Goal: Task Accomplishment & Management: Manage account settings

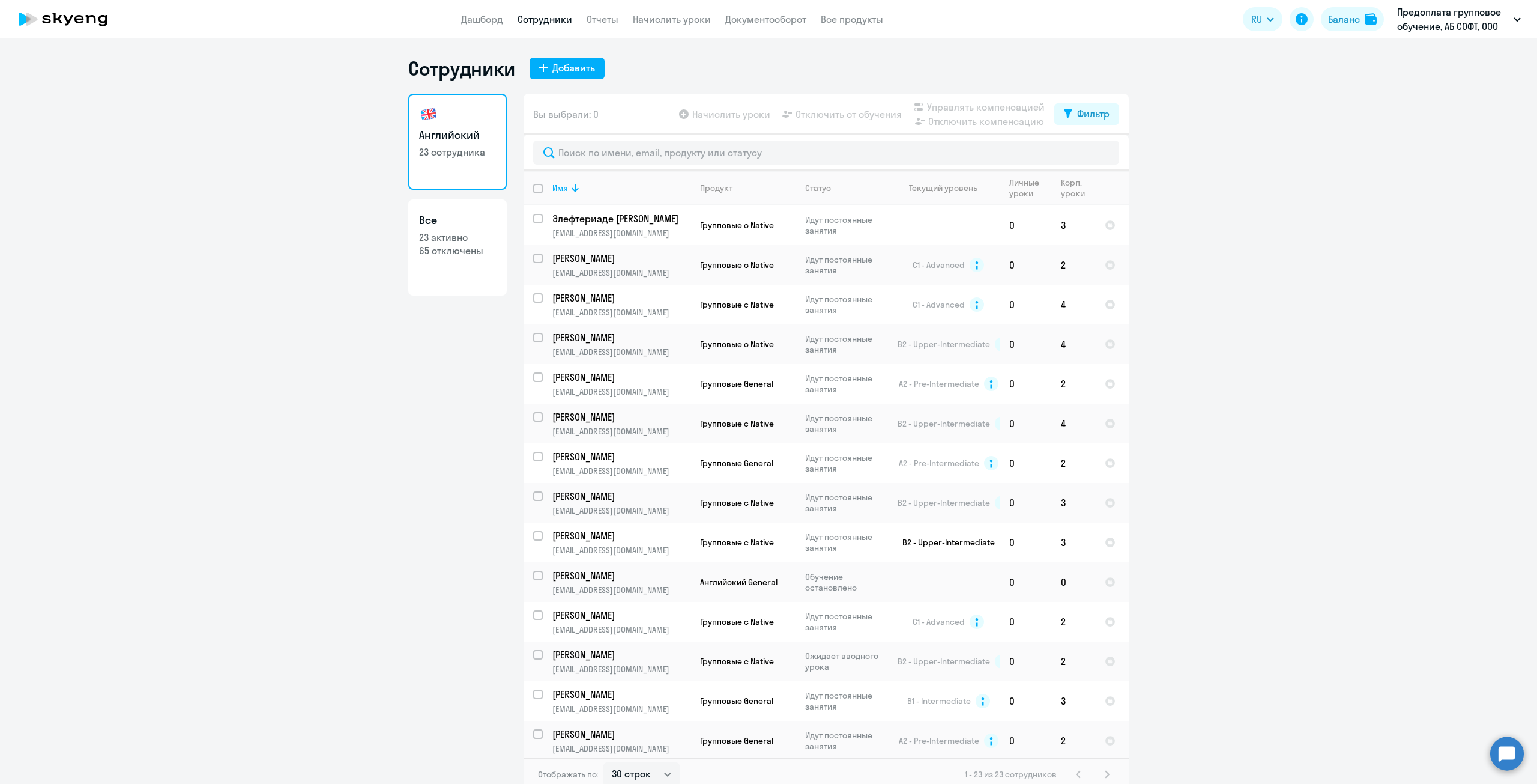
select select "30"
click at [627, 157] on input "text" at bounding box center [826, 152] width 586 height 24
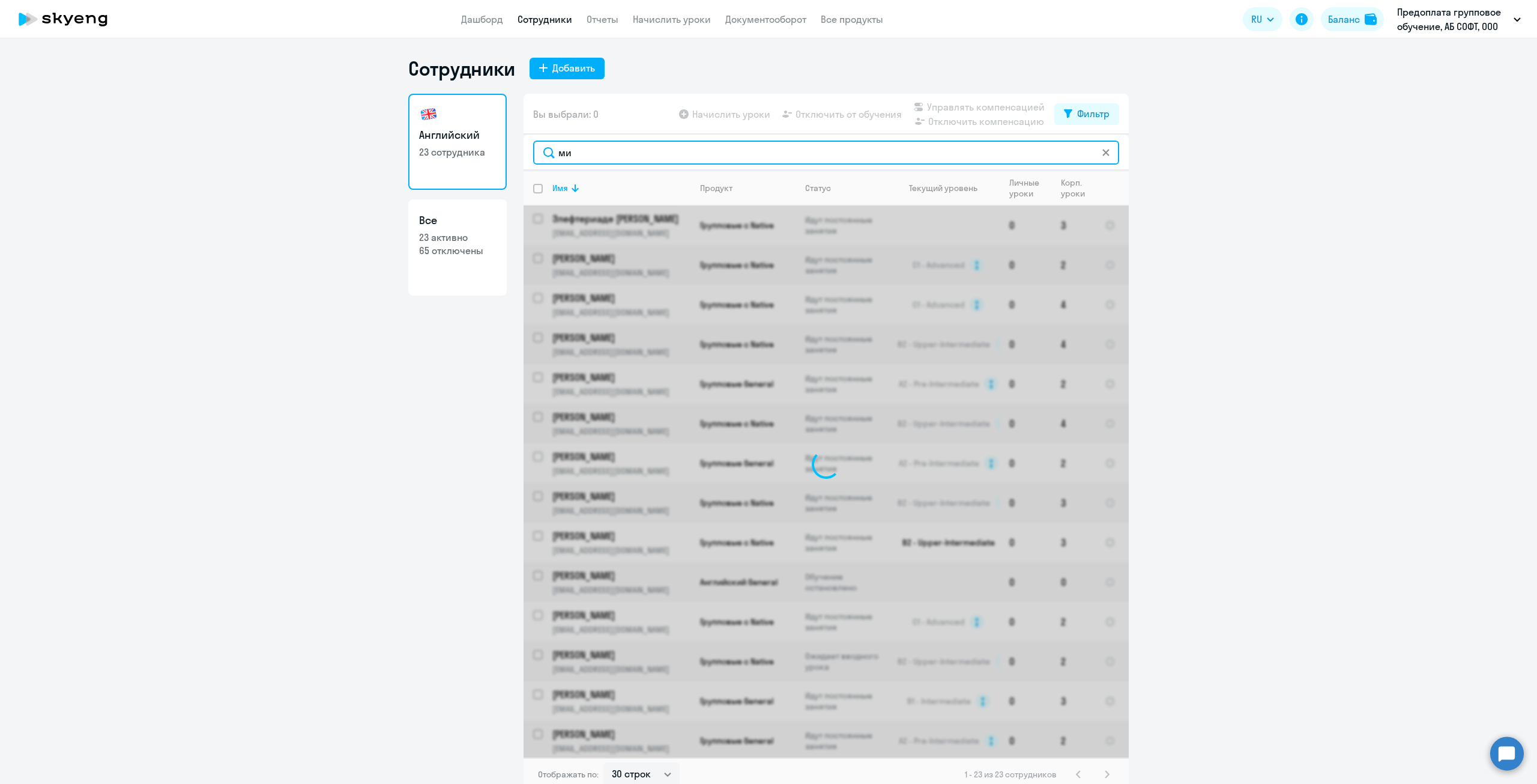
type input "миж"
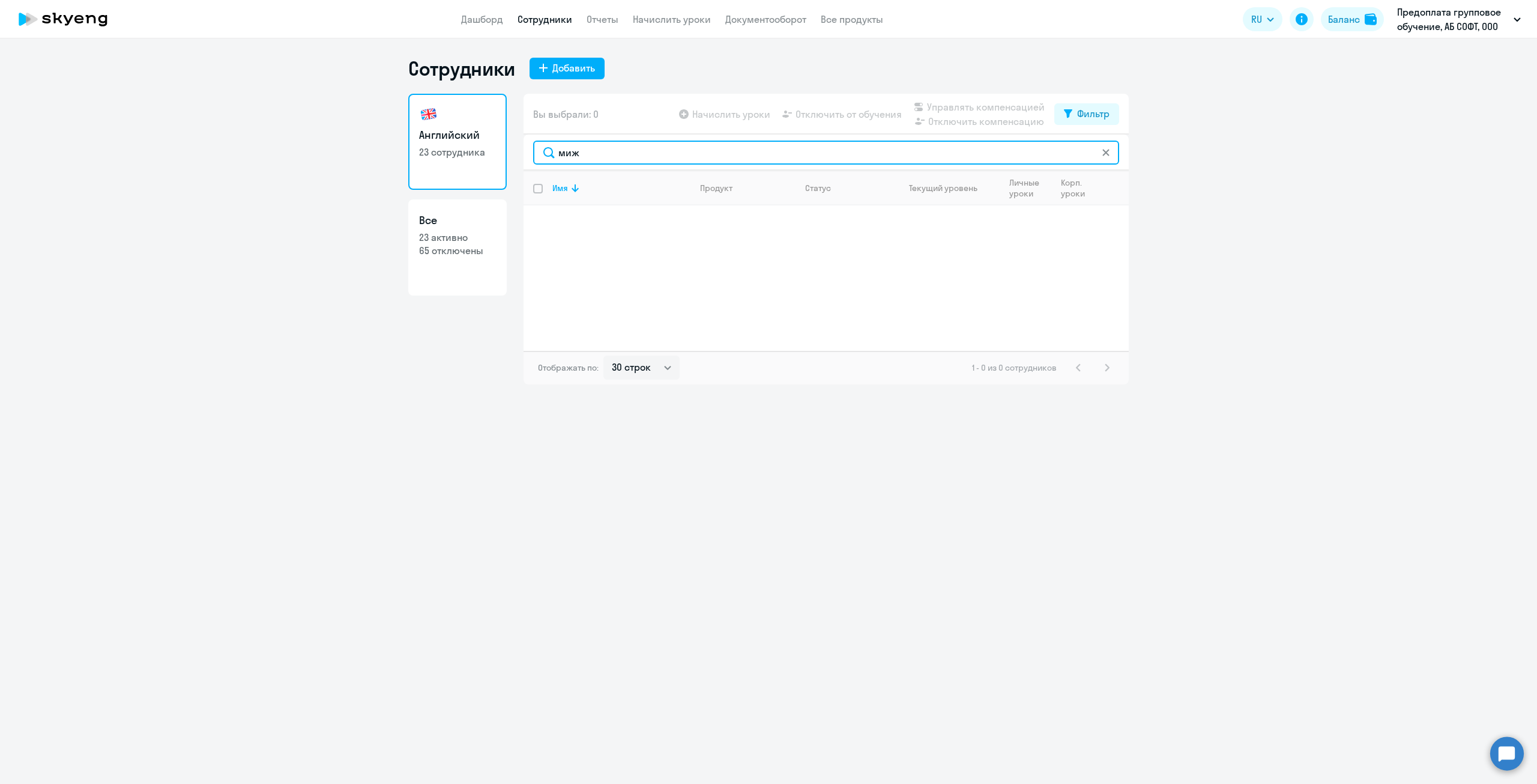
drag, startPoint x: 591, startPoint y: 156, endPoint x: 545, endPoint y: 156, distance: 46.0
click at [545, 156] on input "миж" at bounding box center [826, 152] width 586 height 24
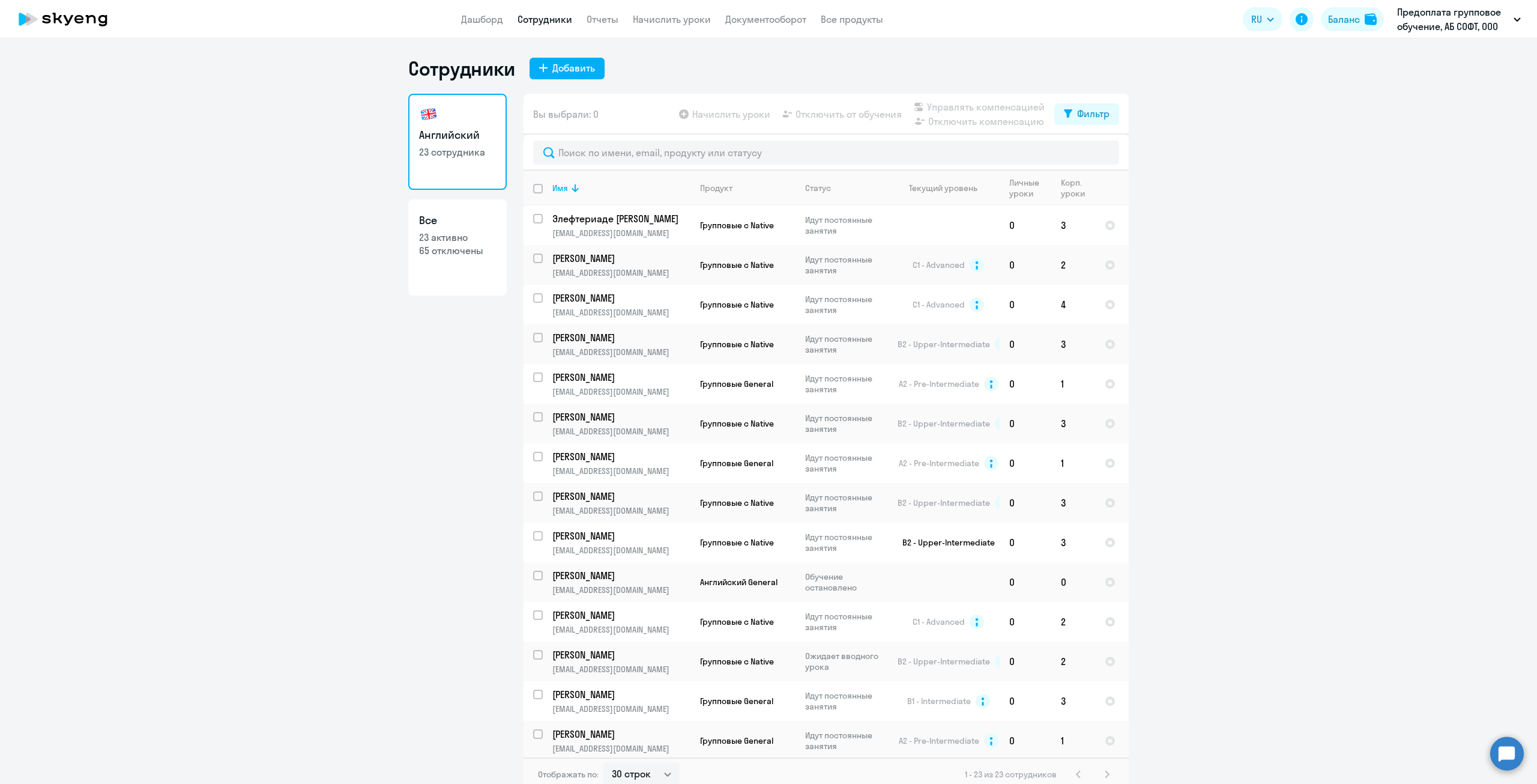
click at [445, 242] on p "23 активно" at bounding box center [458, 237] width 77 height 13
select select "30"
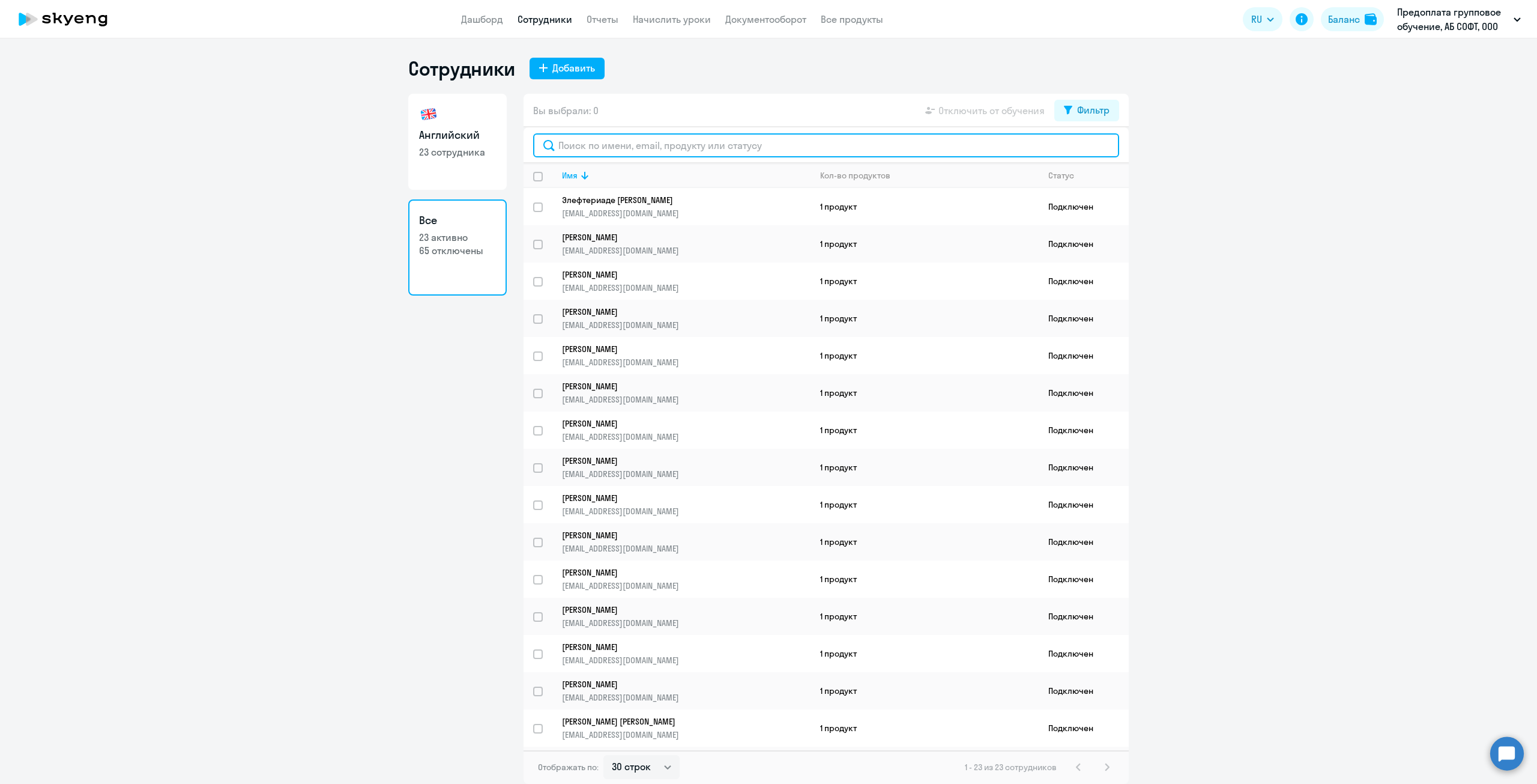
click at [591, 146] on input "text" at bounding box center [826, 144] width 586 height 24
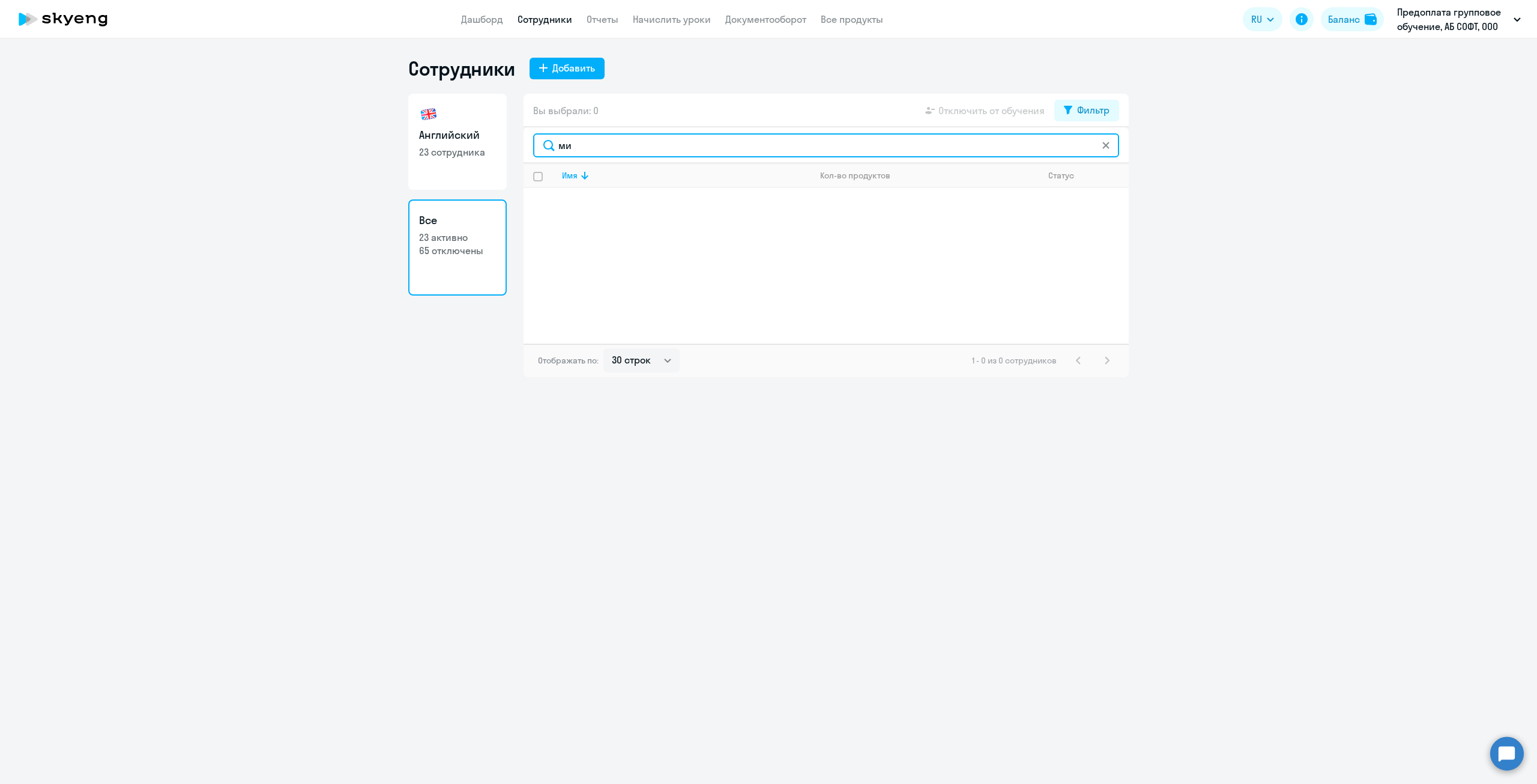
type input "м"
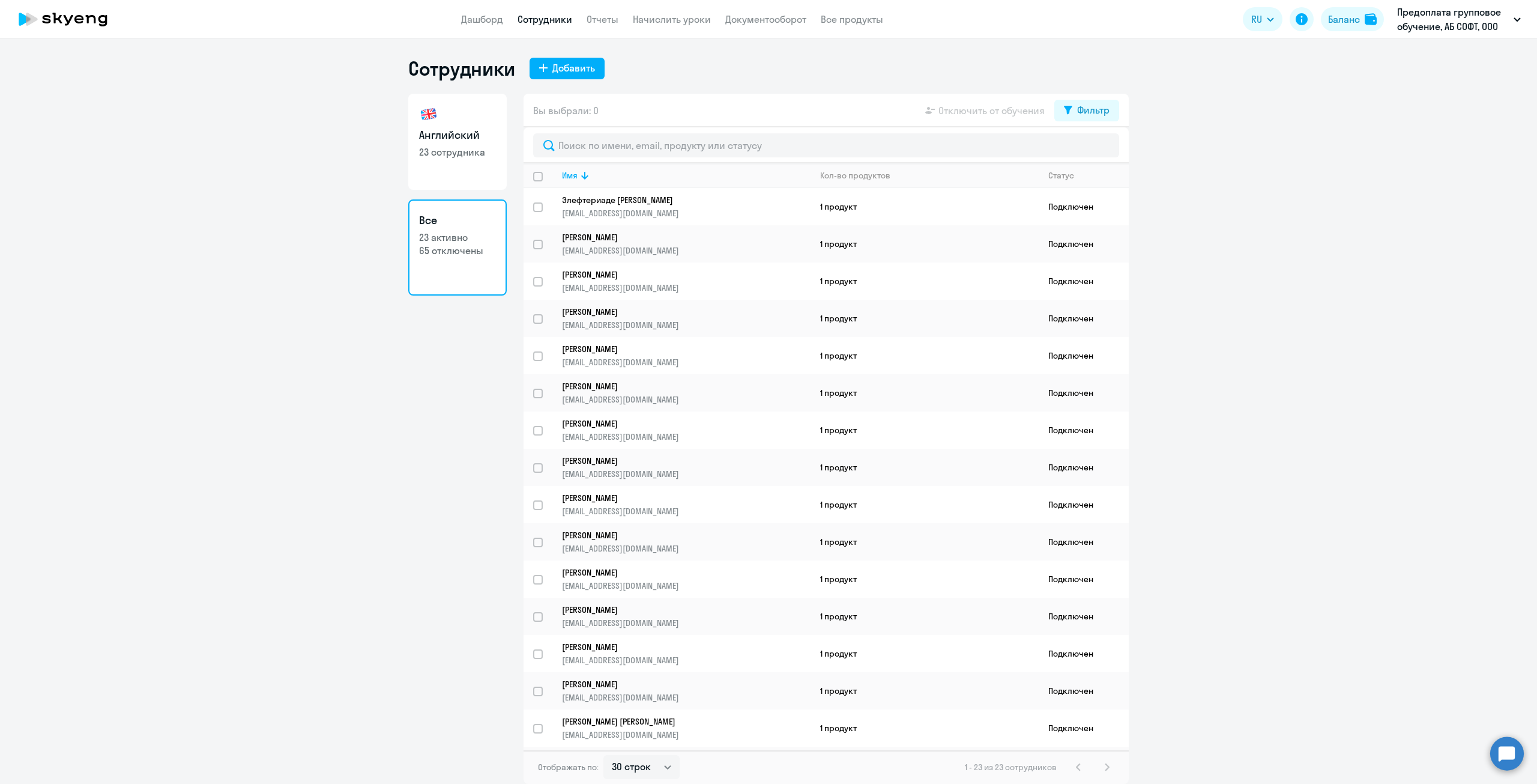
click at [442, 147] on p "23 сотрудника" at bounding box center [458, 152] width 77 height 13
select select "30"
